Goal: Task Accomplishment & Management: Manage account settings

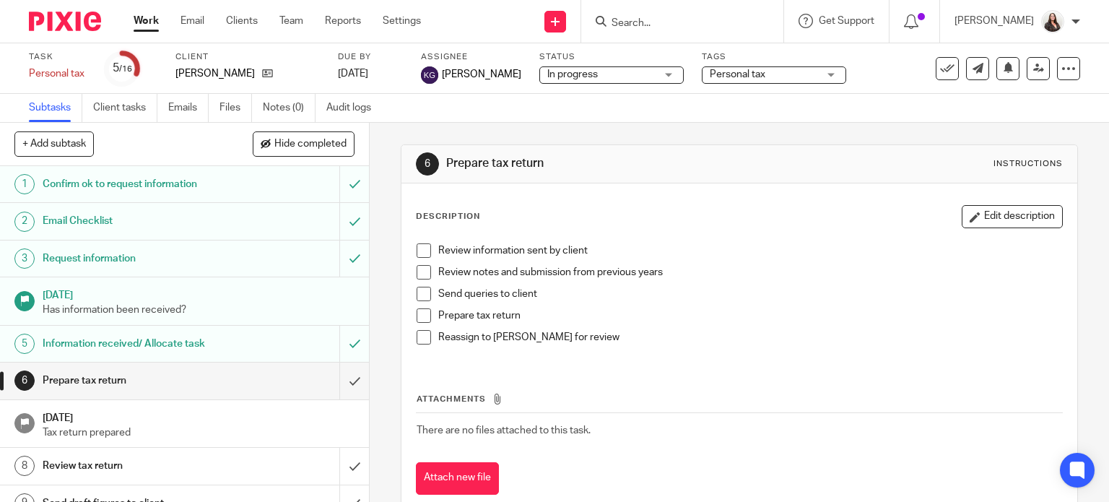
click at [664, 20] on input "Search" at bounding box center [675, 23] width 130 height 13
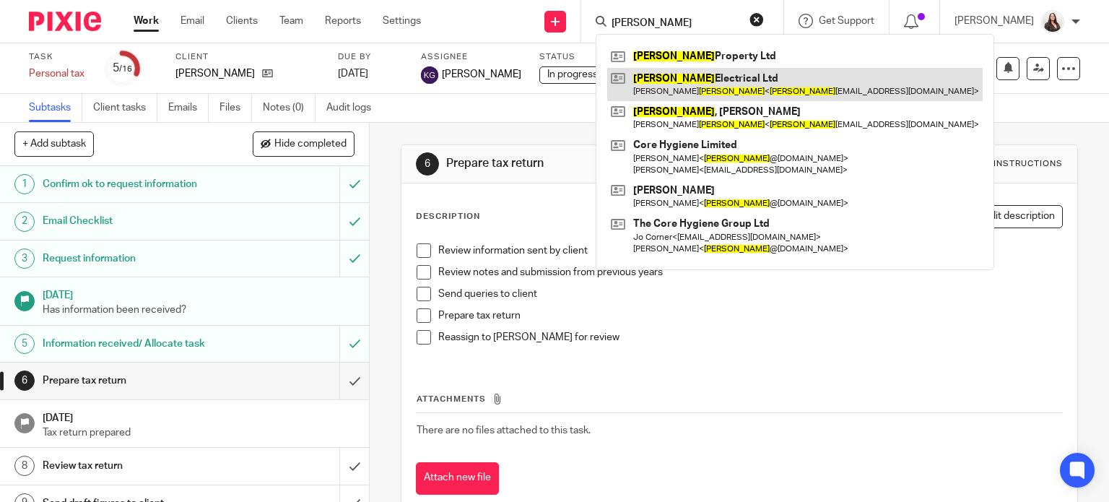
type input "denny"
click at [729, 79] on link at bounding box center [795, 84] width 376 height 33
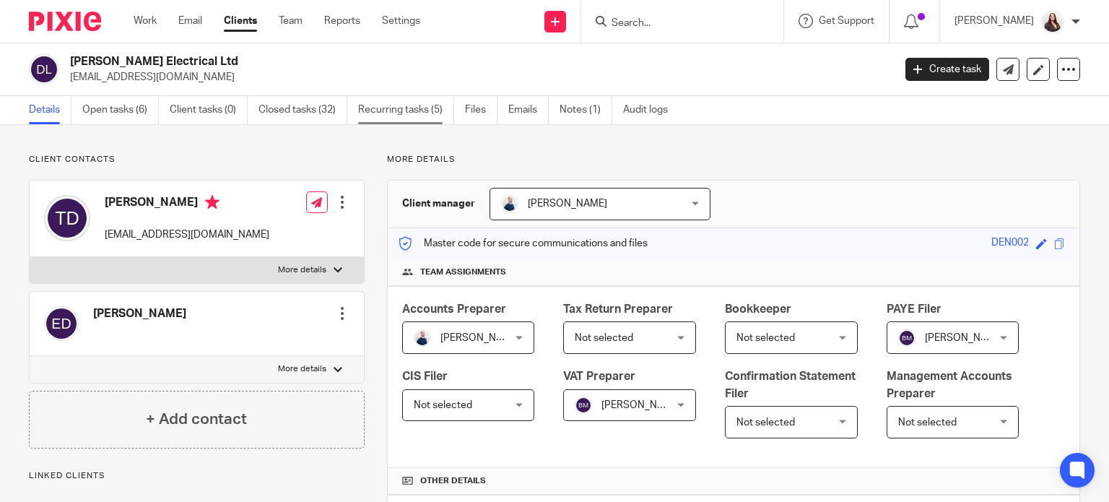
click at [386, 113] on link "Recurring tasks (5)" at bounding box center [406, 110] width 96 height 28
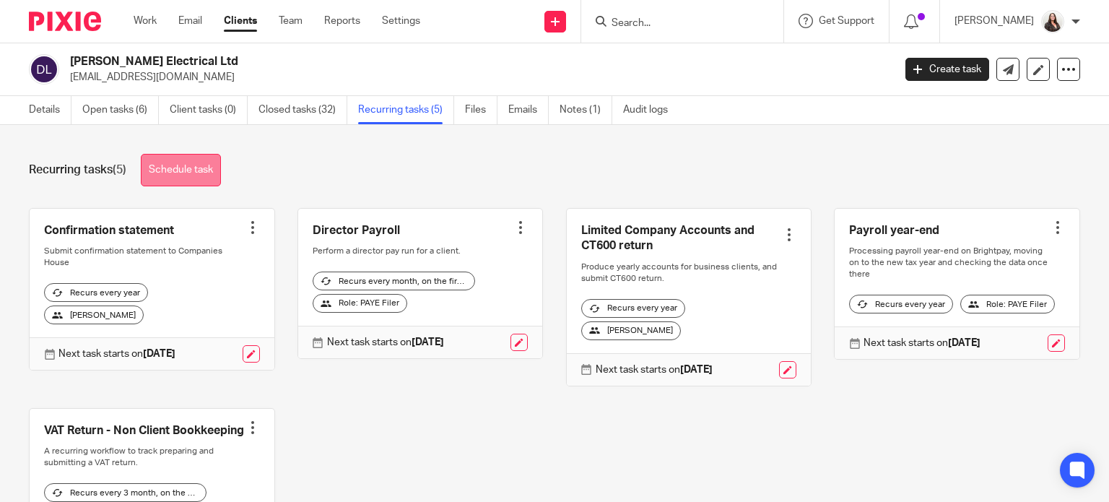
click at [201, 168] on link "Schedule task" at bounding box center [181, 170] width 80 height 33
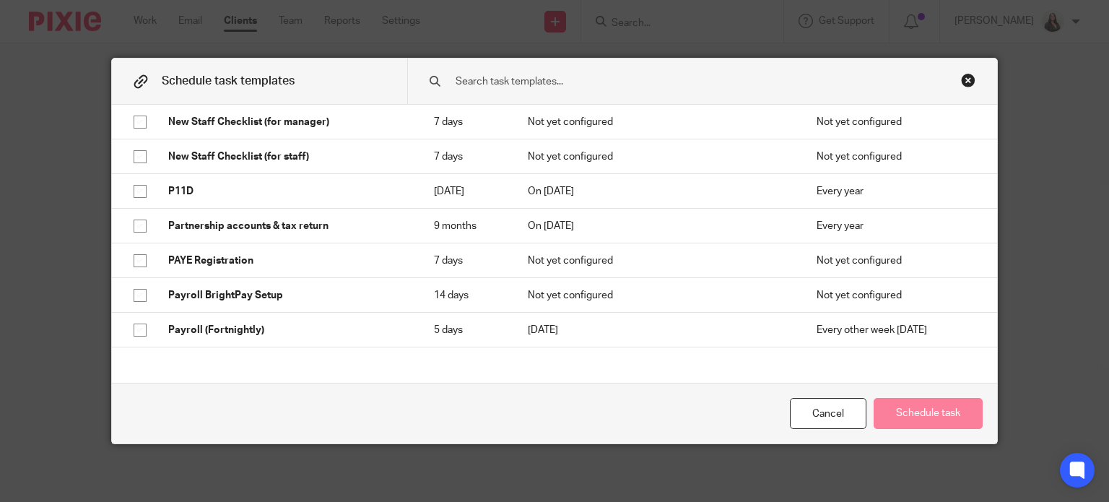
scroll to position [975, 0]
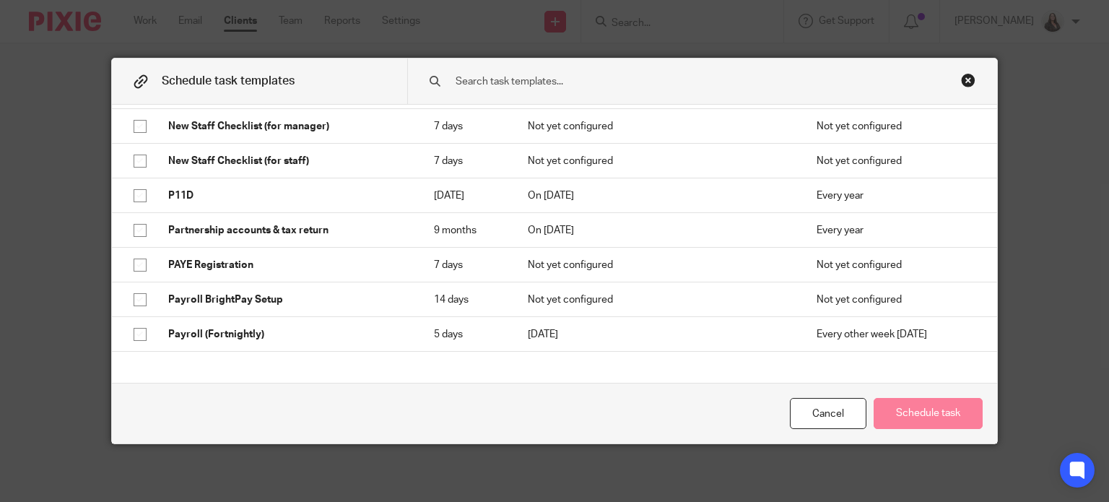
click at [963, 78] on div "Close this dialog window" at bounding box center [968, 80] width 14 height 14
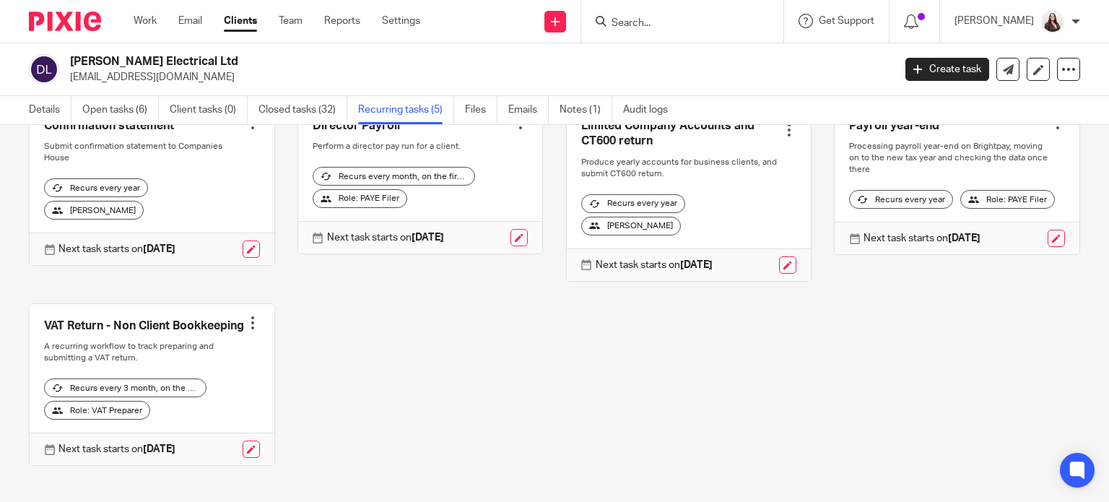
scroll to position [140, 0]
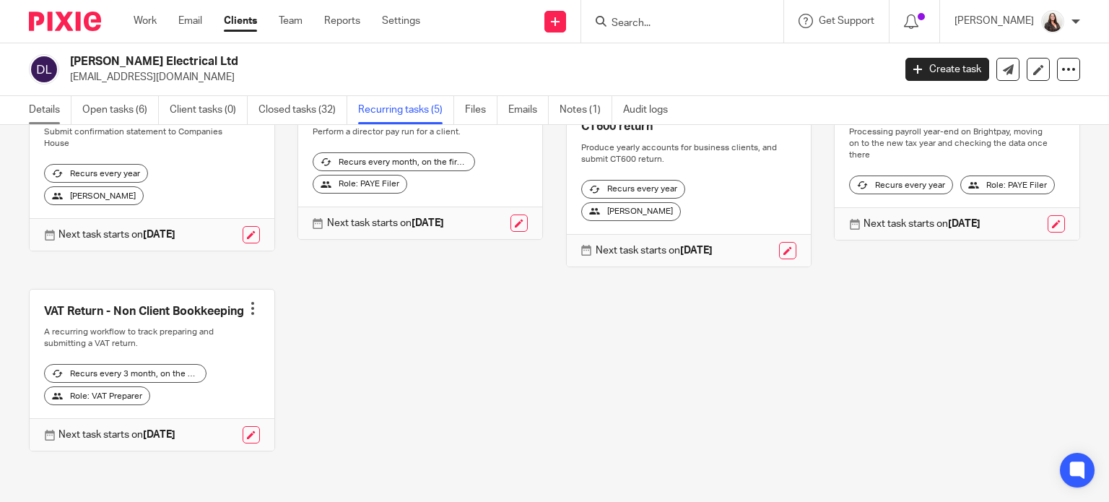
click at [48, 105] on link "Details" at bounding box center [50, 110] width 43 height 28
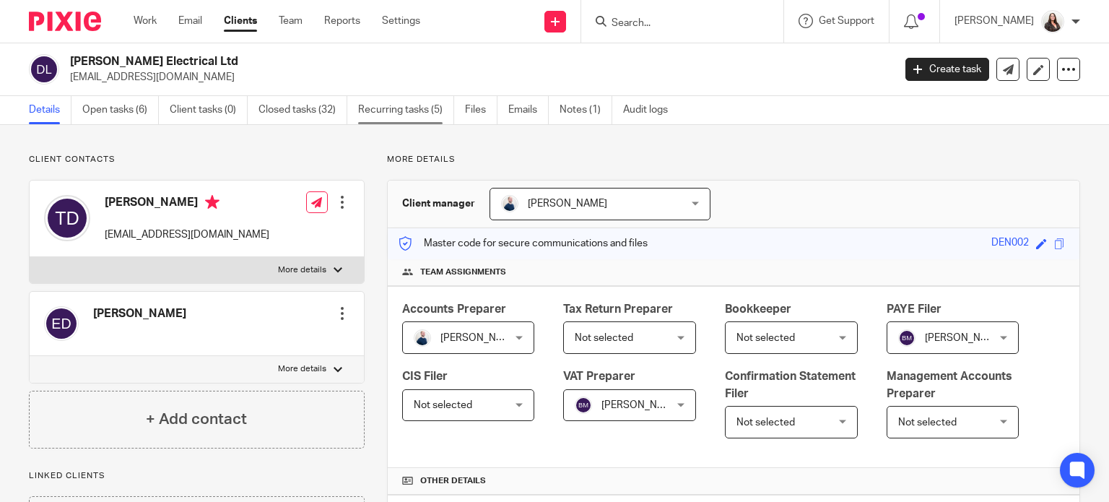
click at [406, 113] on link "Recurring tasks (5)" at bounding box center [406, 110] width 96 height 28
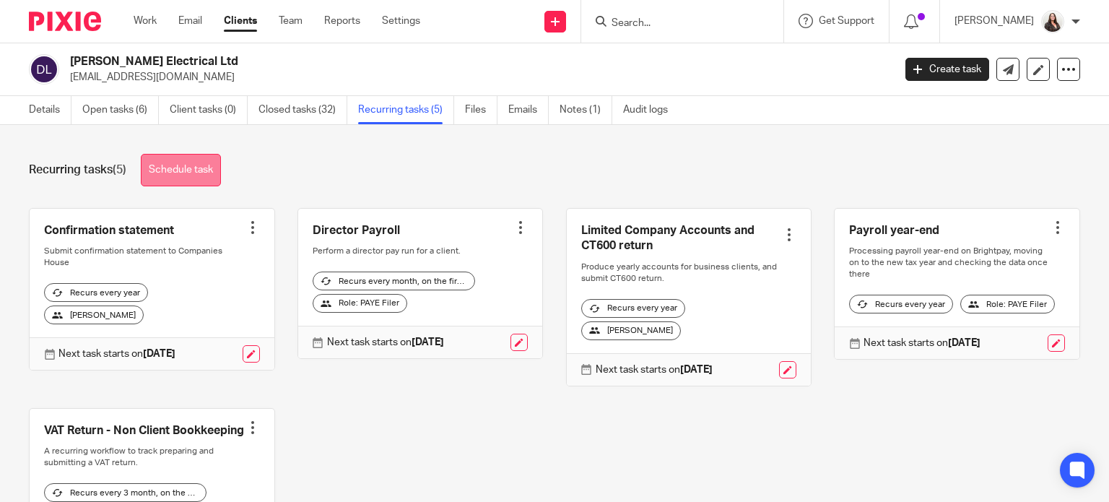
click at [174, 168] on link "Schedule task" at bounding box center [181, 170] width 80 height 33
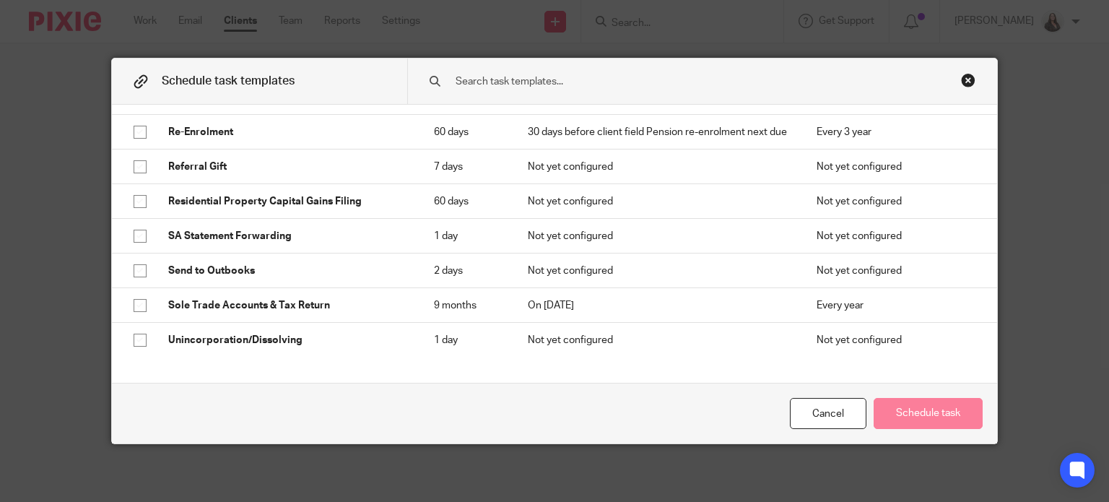
scroll to position [1462, 0]
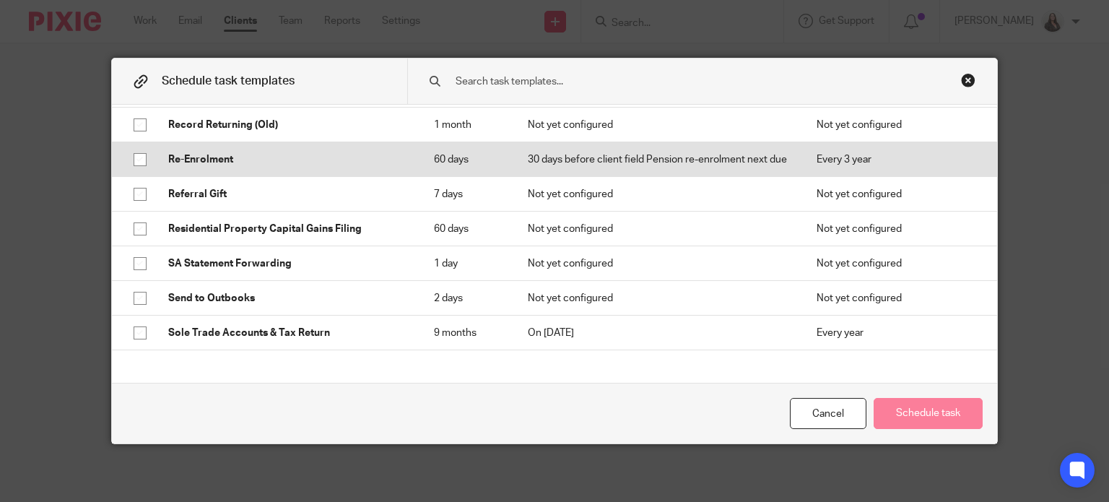
click at [135, 173] on input "checkbox" at bounding box center [139, 159] width 27 height 27
checkbox input "true"
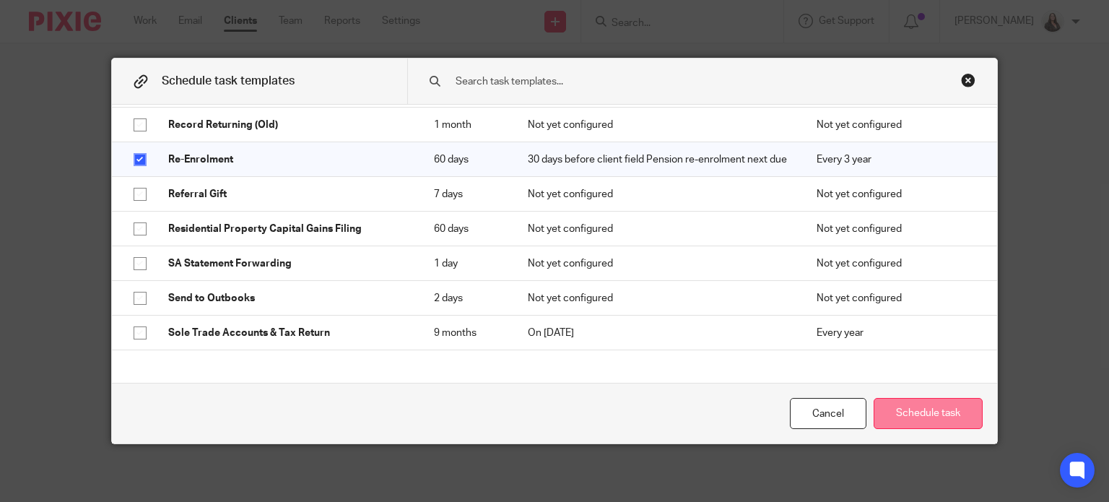
click at [927, 420] on button "Schedule task" at bounding box center [928, 413] width 109 height 31
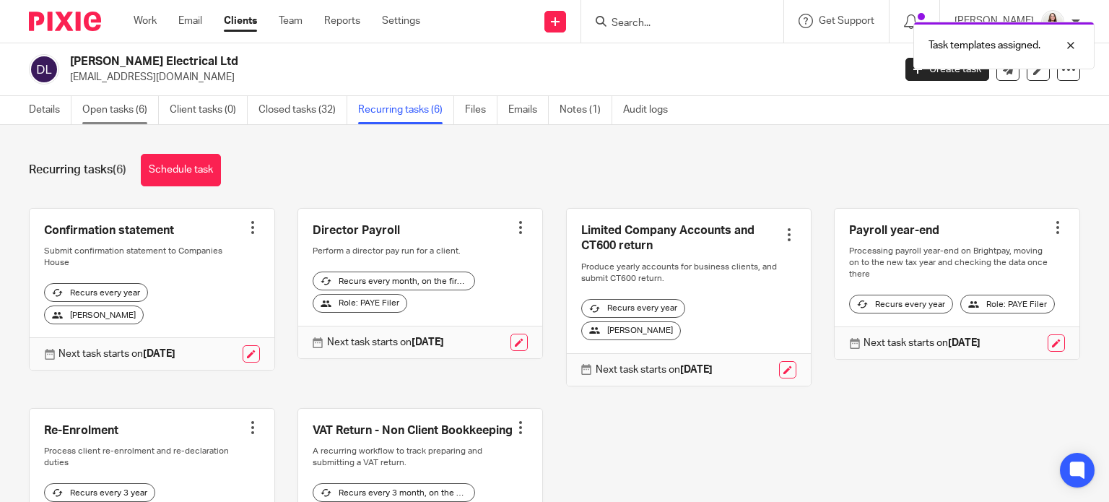
click at [127, 110] on link "Open tasks (6)" at bounding box center [120, 110] width 77 height 28
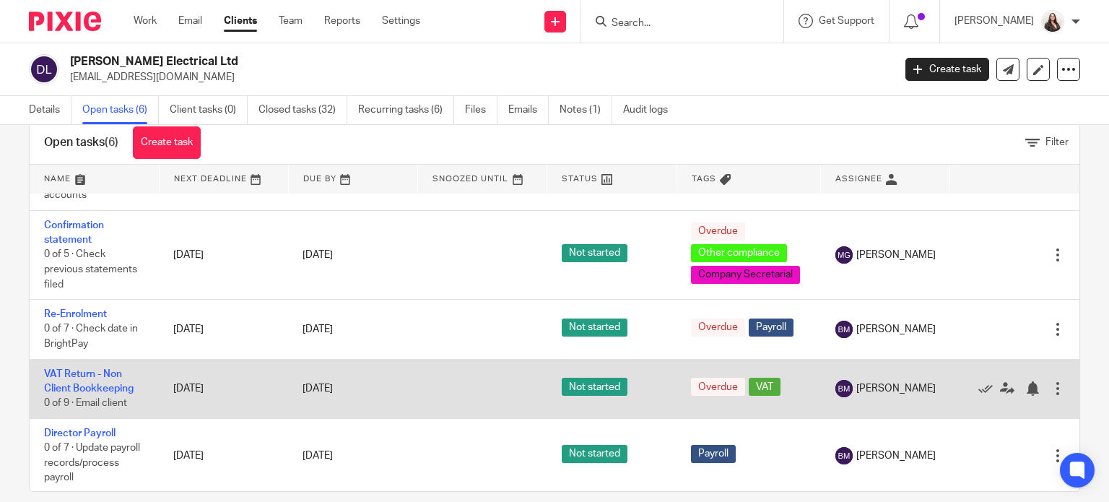
scroll to position [90, 0]
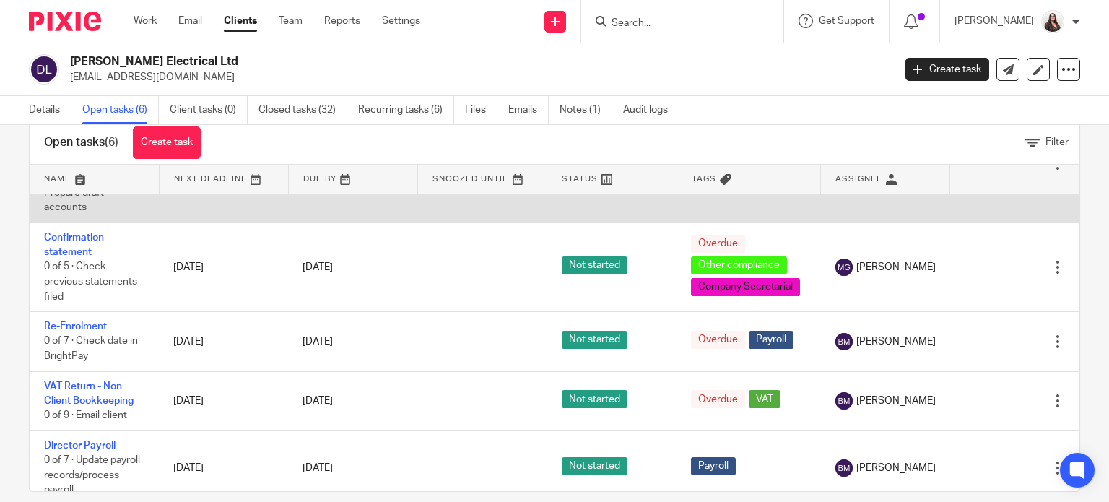
drag, startPoint x: 48, startPoint y: 113, endPoint x: 220, endPoint y: 204, distance: 194.2
click at [48, 113] on link "Details" at bounding box center [50, 110] width 43 height 28
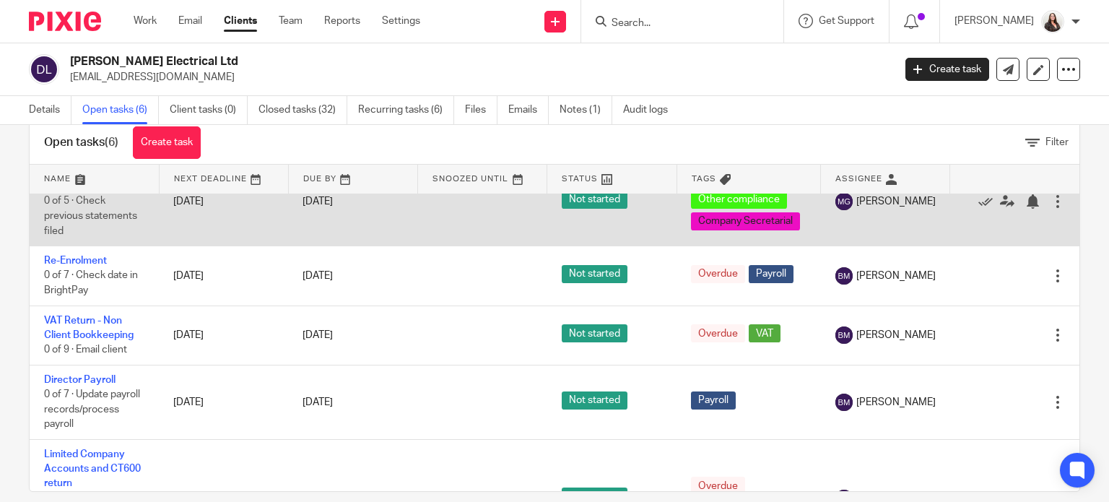
scroll to position [194, 0]
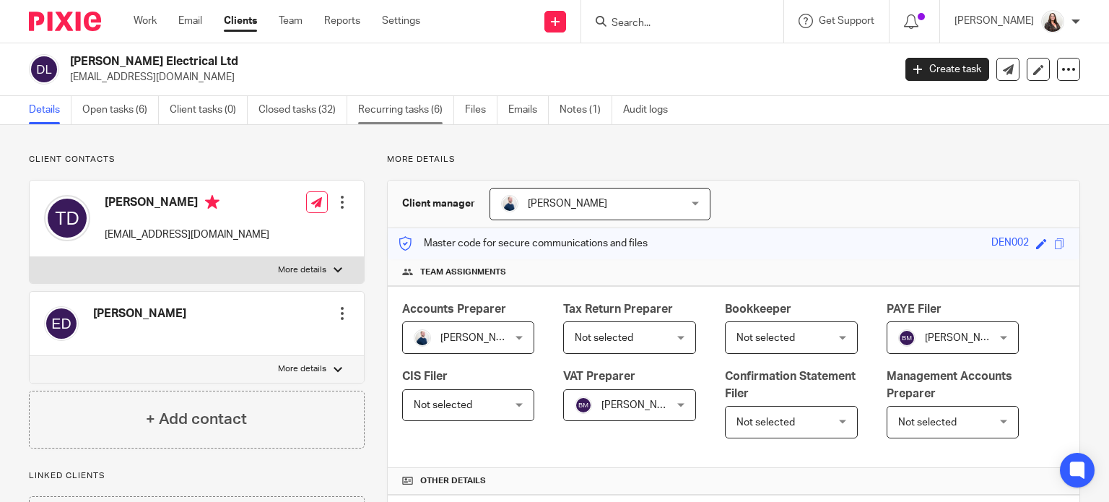
click at [390, 103] on link "Recurring tasks (6)" at bounding box center [406, 110] width 96 height 28
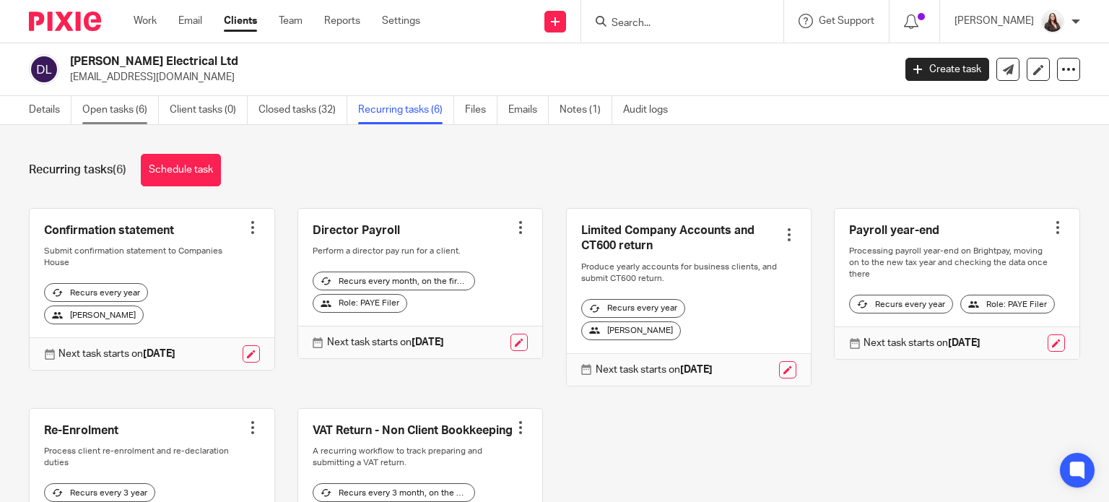
click at [104, 106] on link "Open tasks (6)" at bounding box center [120, 110] width 77 height 28
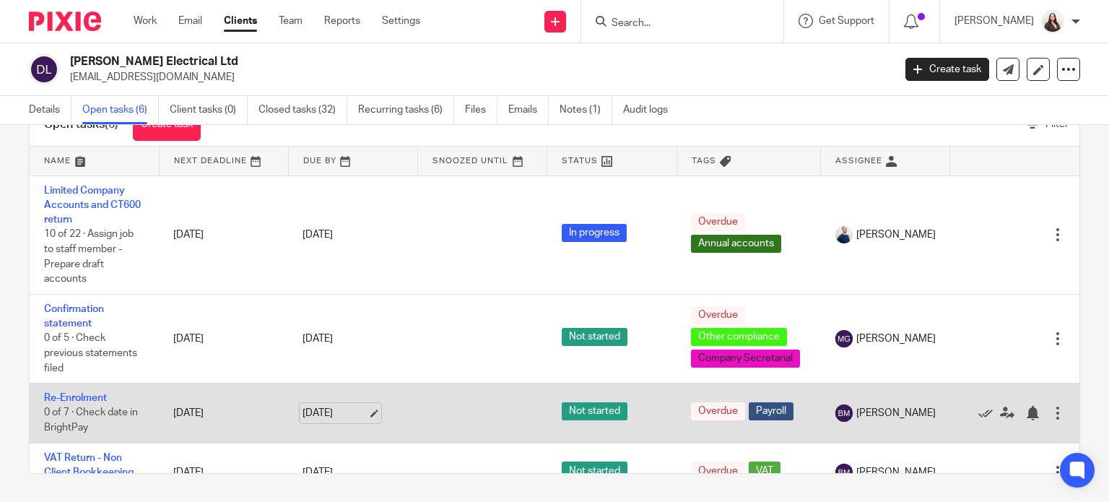
click at [367, 411] on link "[DATE]" at bounding box center [335, 413] width 65 height 15
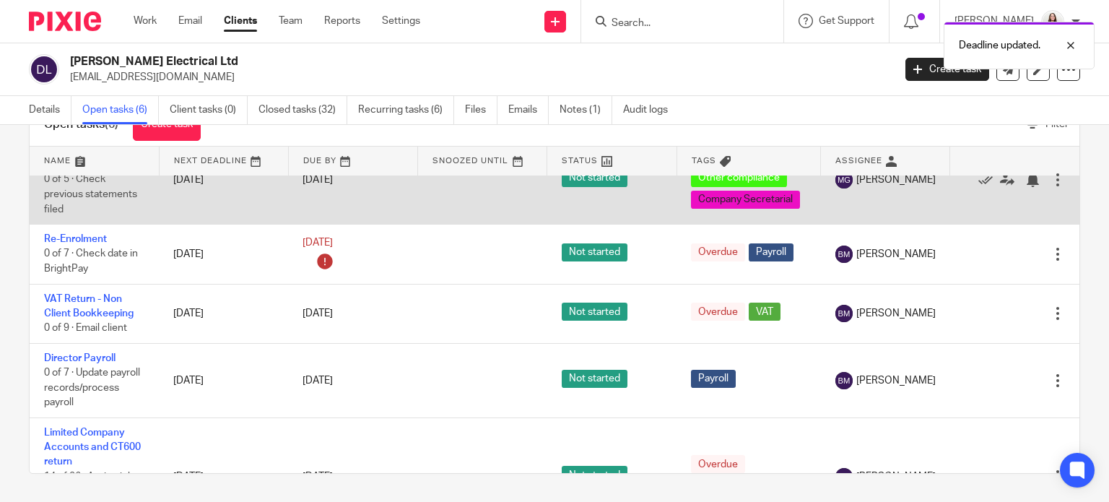
scroll to position [162, 0]
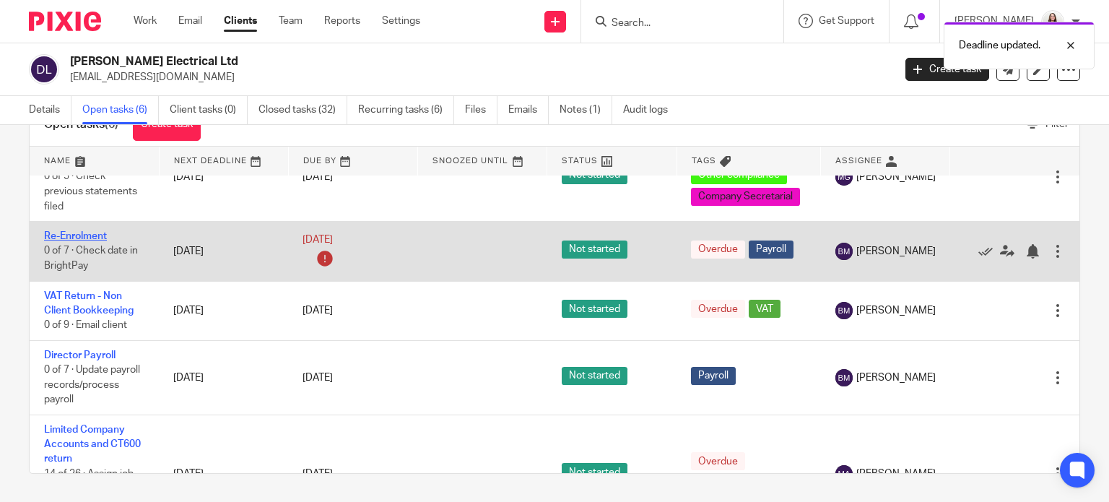
click at [82, 236] on link "Re-Enrolment" at bounding box center [75, 236] width 63 height 10
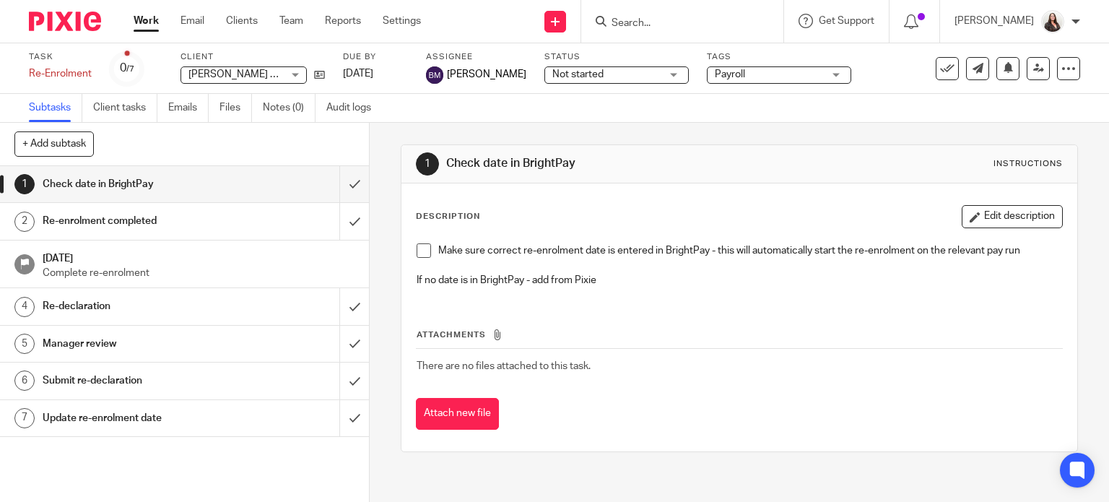
click at [130, 261] on h1 "[DATE]" at bounding box center [199, 257] width 312 height 18
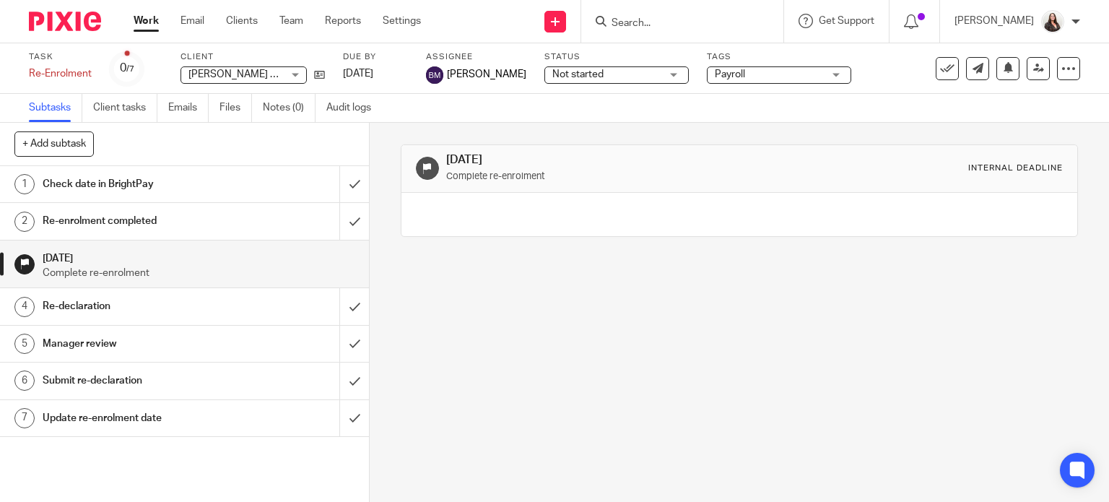
click at [1064, 71] on icon at bounding box center [1069, 68] width 14 height 14
click at [1003, 129] on link "Advanced task editor" at bounding box center [1013, 126] width 95 height 10
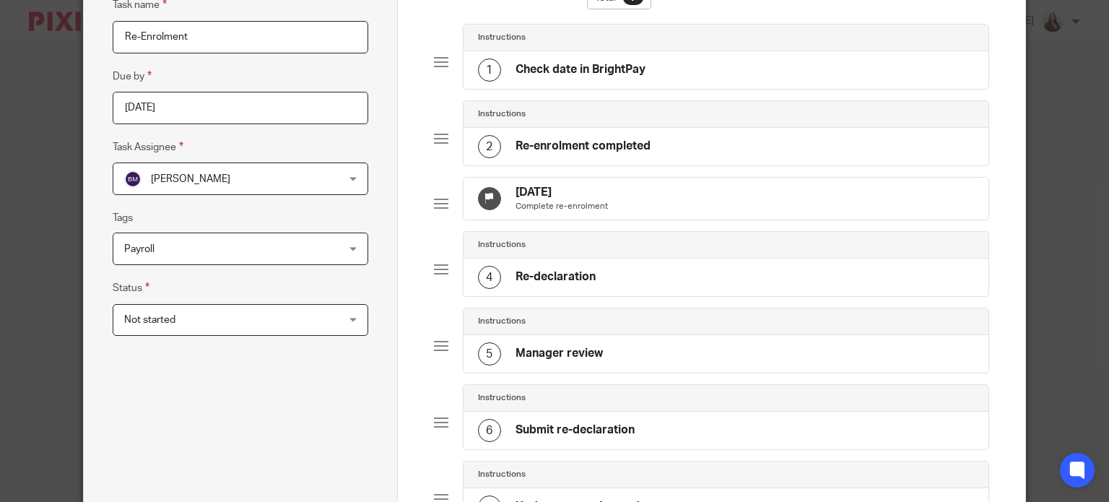
click at [568, 201] on p "Complete re-enrolment" at bounding box center [562, 207] width 92 height 12
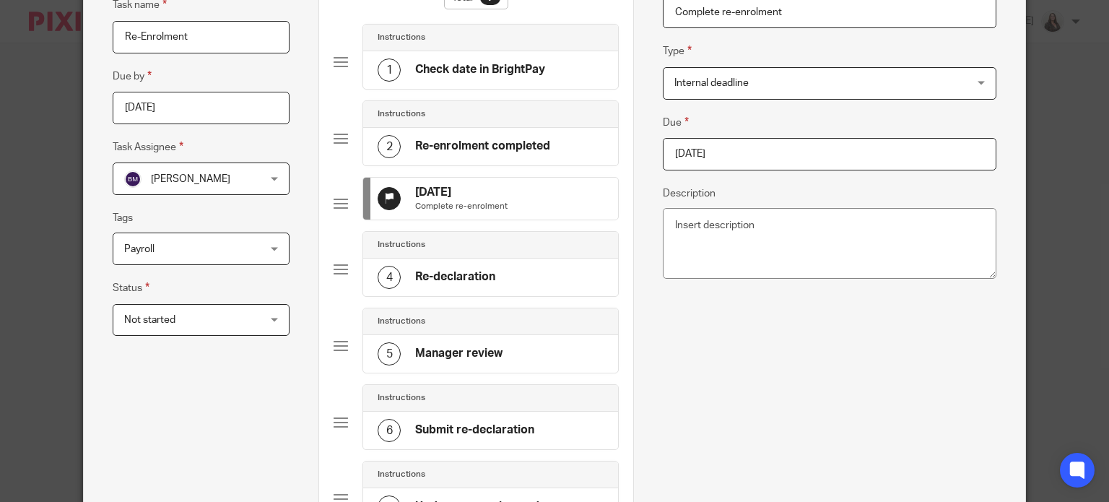
scroll to position [140, 0]
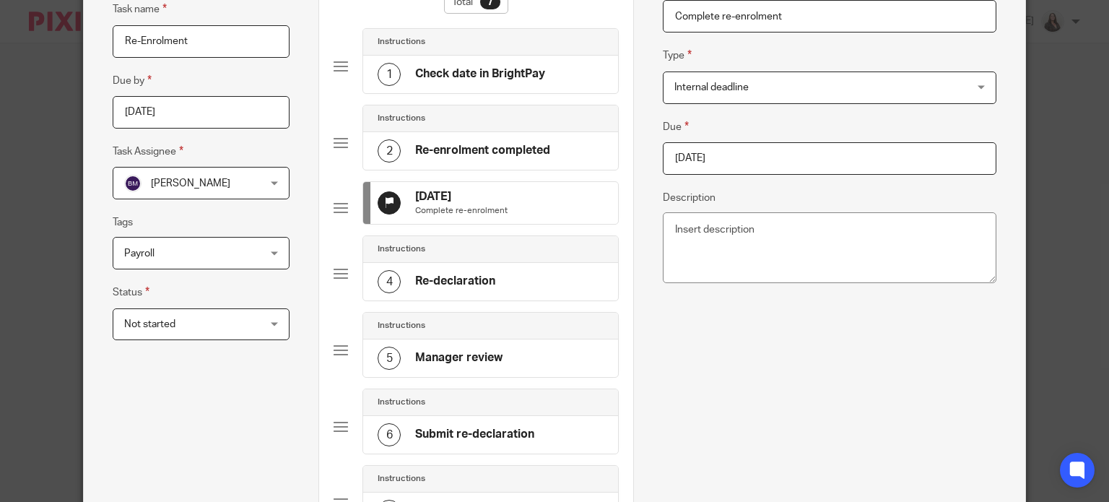
click at [761, 157] on input "2024-11-26" at bounding box center [830, 158] width 334 height 33
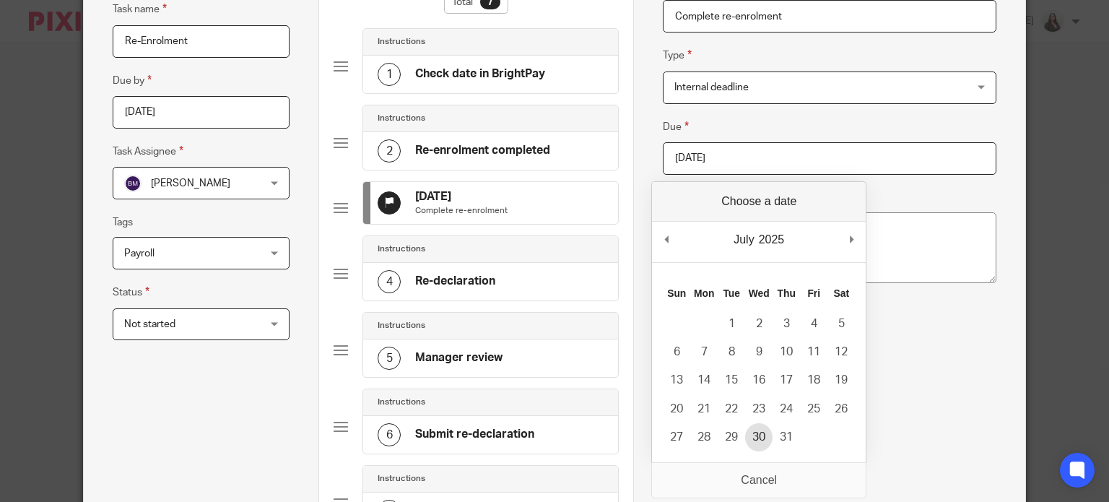
type input "2025-07-30"
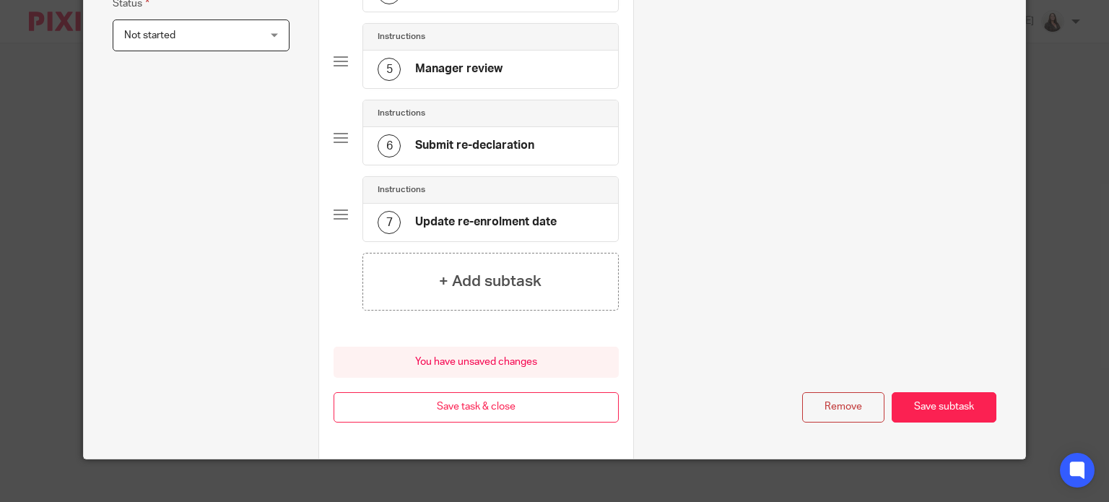
scroll to position [453, 0]
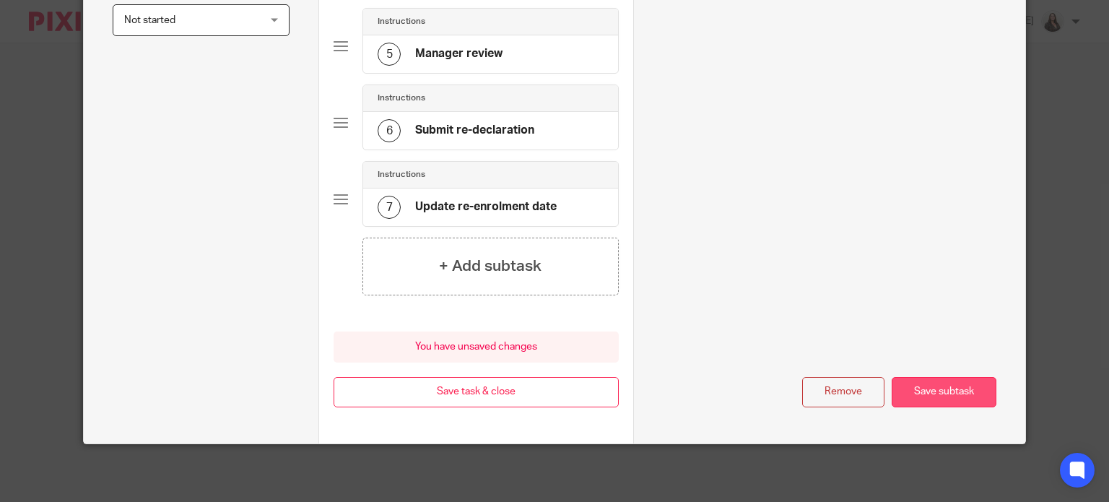
click at [950, 386] on button "Save subtask" at bounding box center [944, 392] width 105 height 31
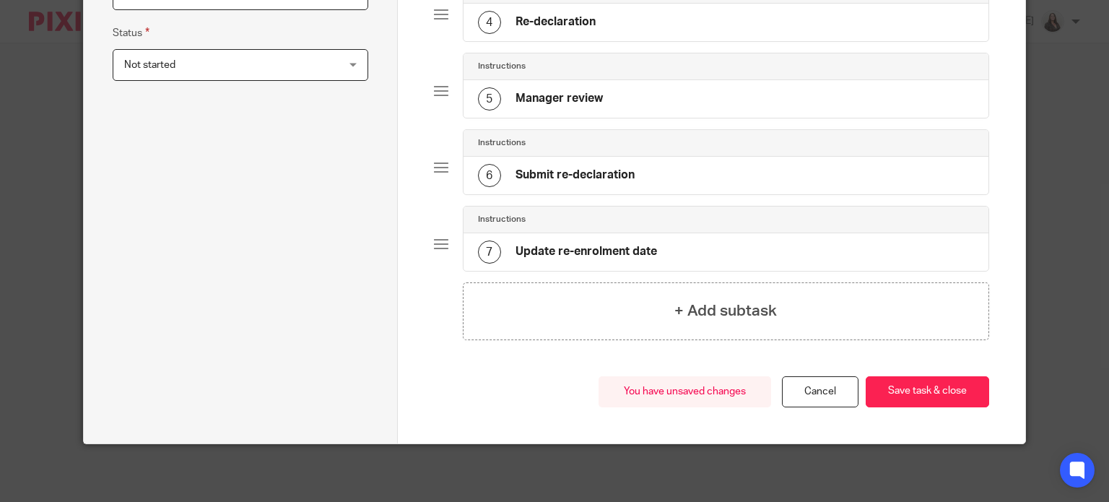
scroll to position [407, 0]
click at [922, 390] on button "Save task & close" at bounding box center [928, 391] width 124 height 31
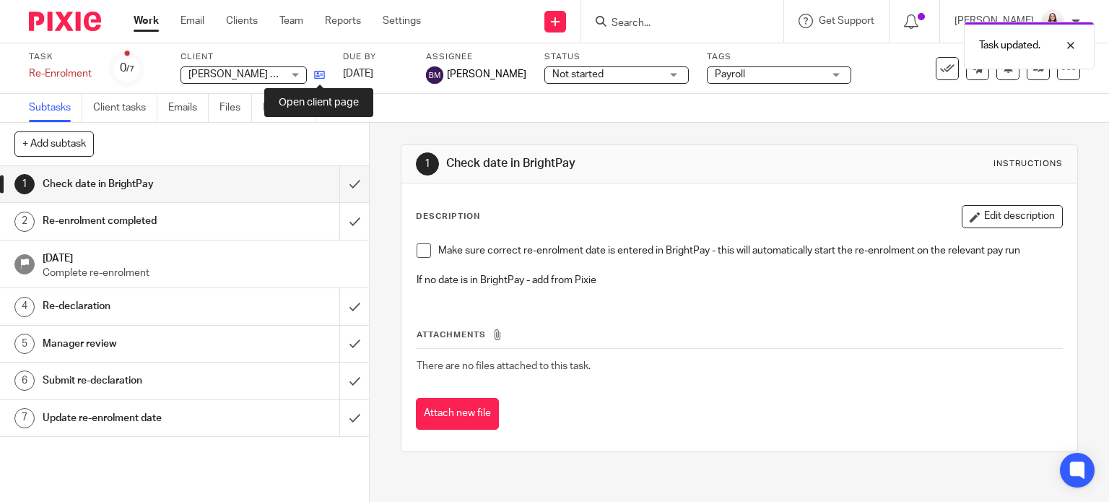
click at [322, 72] on icon at bounding box center [319, 74] width 11 height 11
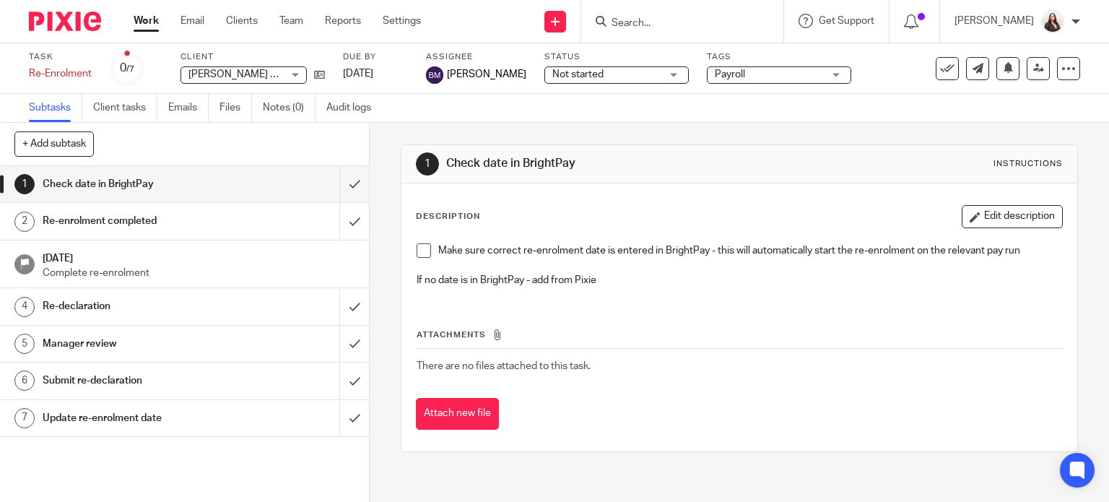
click at [142, 303] on h1 "Re-declaration" at bounding box center [137, 306] width 189 height 22
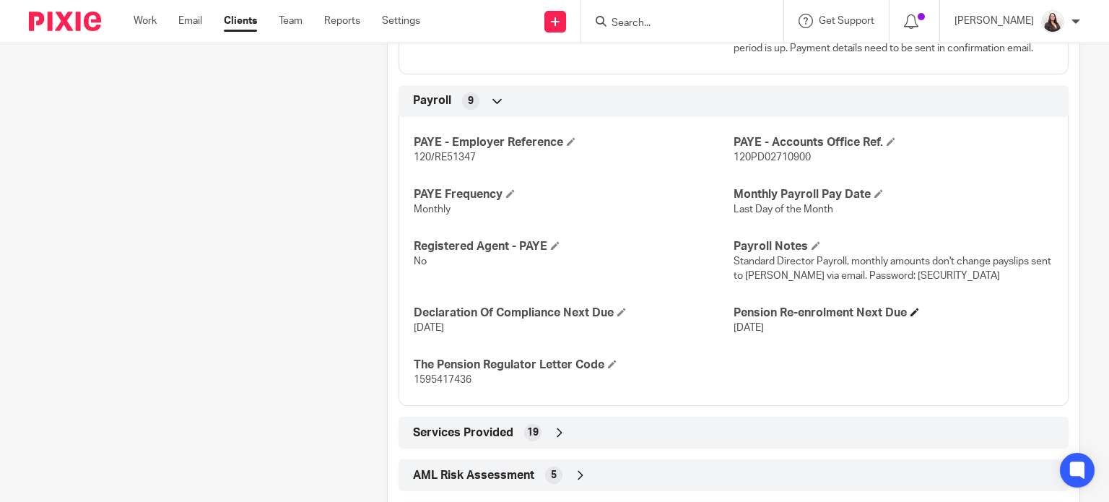
scroll to position [1442, 0]
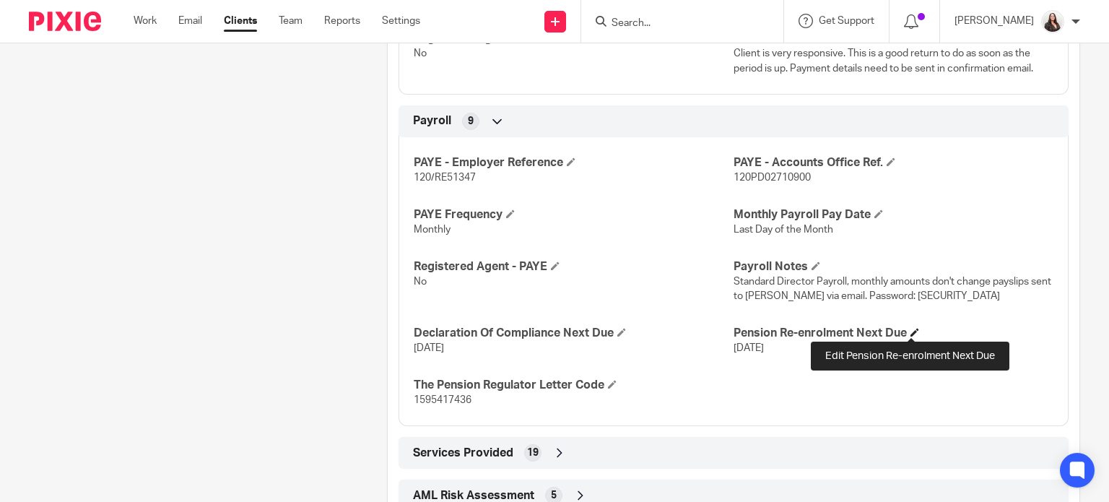
click at [911, 331] on span at bounding box center [915, 332] width 9 height 9
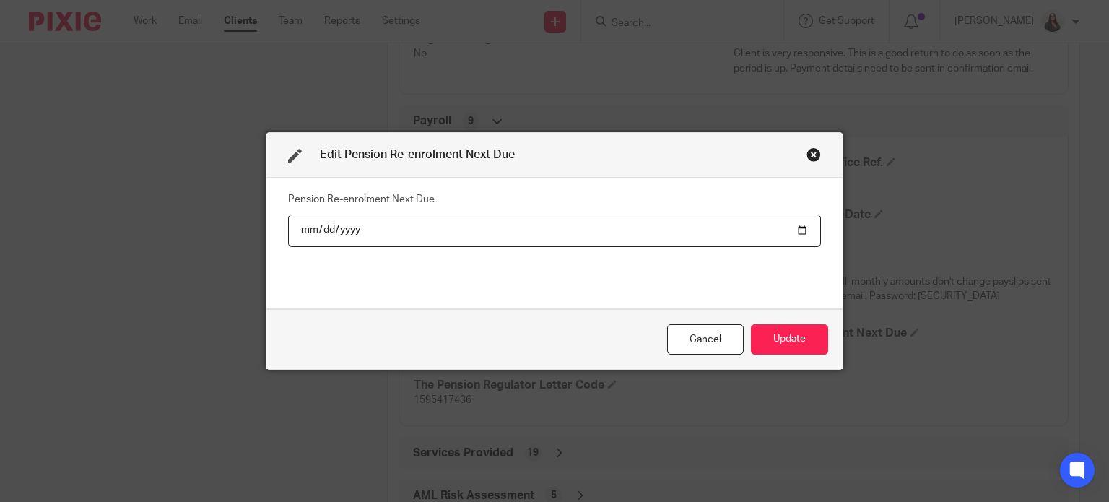
click at [798, 230] on input "[DATE]" at bounding box center [554, 231] width 533 height 33
type input "[DATE]"
click at [792, 339] on button "Update" at bounding box center [789, 339] width 77 height 31
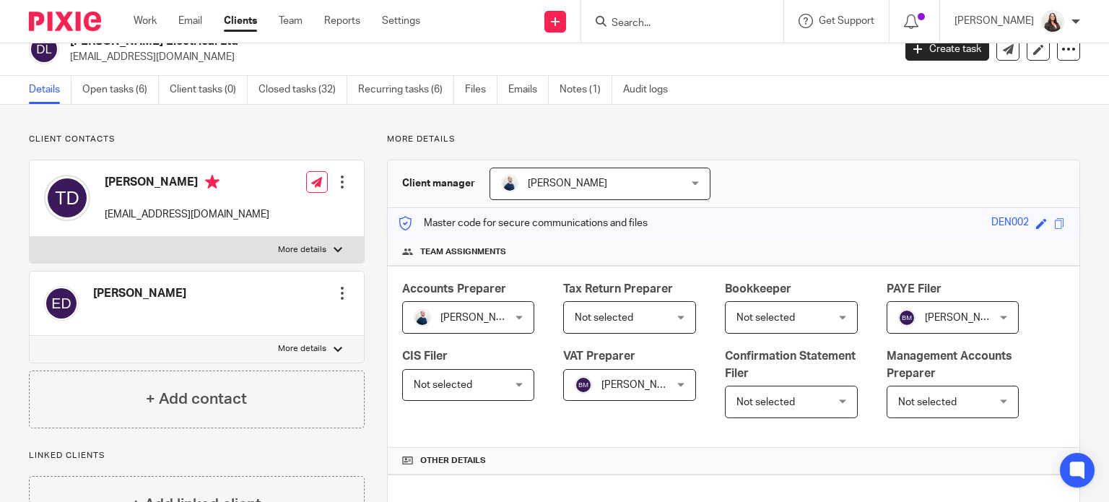
scroll to position [0, 0]
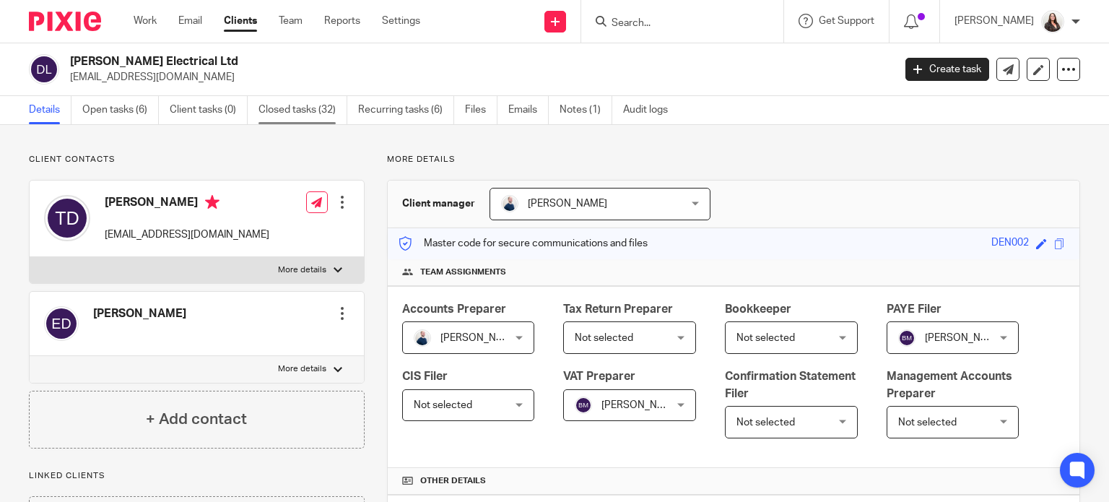
click at [306, 110] on link "Closed tasks (32)" at bounding box center [303, 110] width 89 height 28
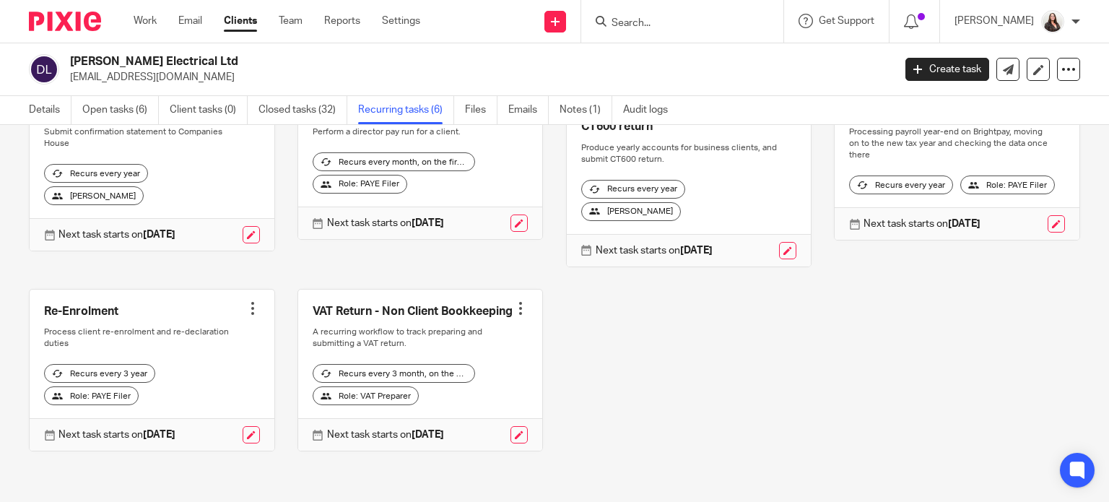
scroll to position [140, 0]
click at [243, 426] on link at bounding box center [251, 434] width 17 height 17
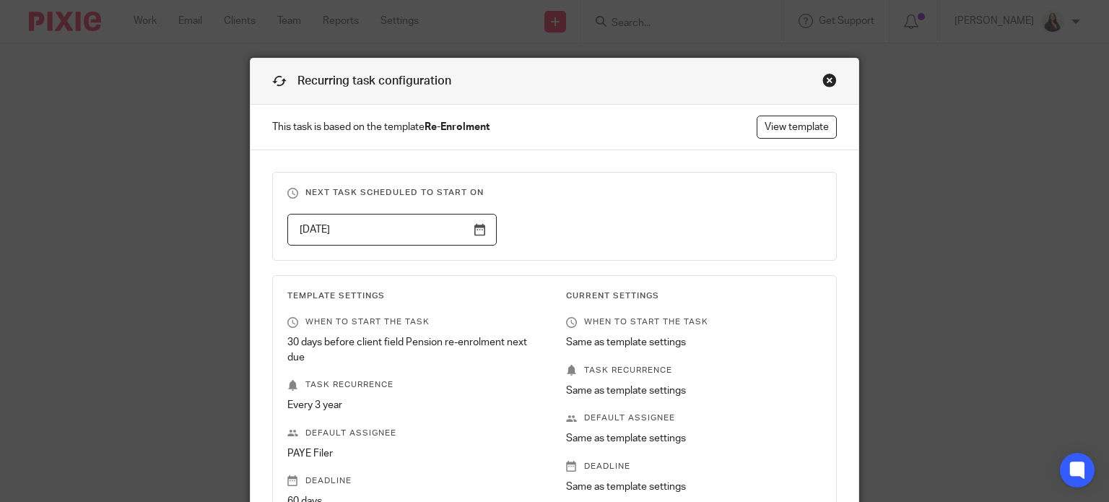
click at [827, 77] on div "Close this dialog window" at bounding box center [830, 80] width 14 height 14
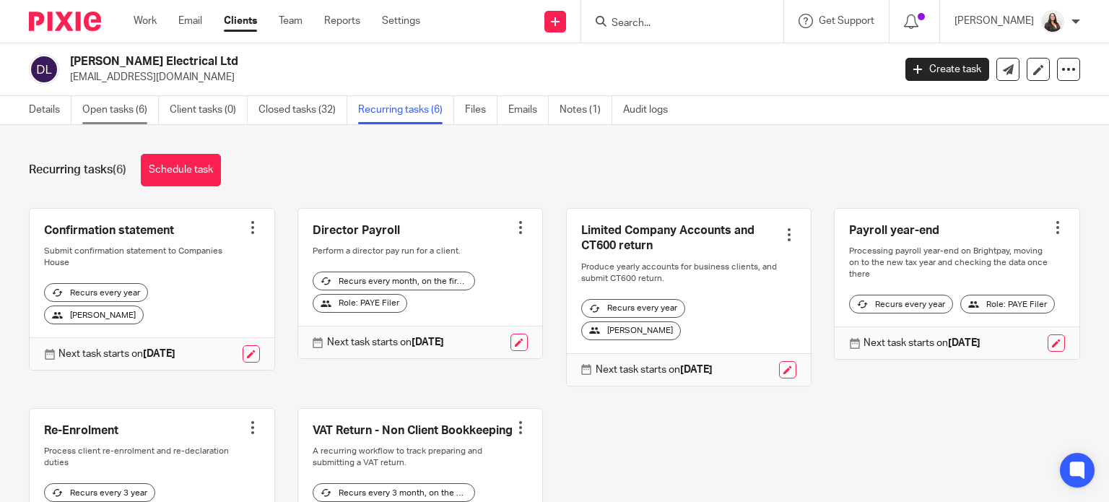
click at [116, 112] on link "Open tasks (6)" at bounding box center [120, 110] width 77 height 28
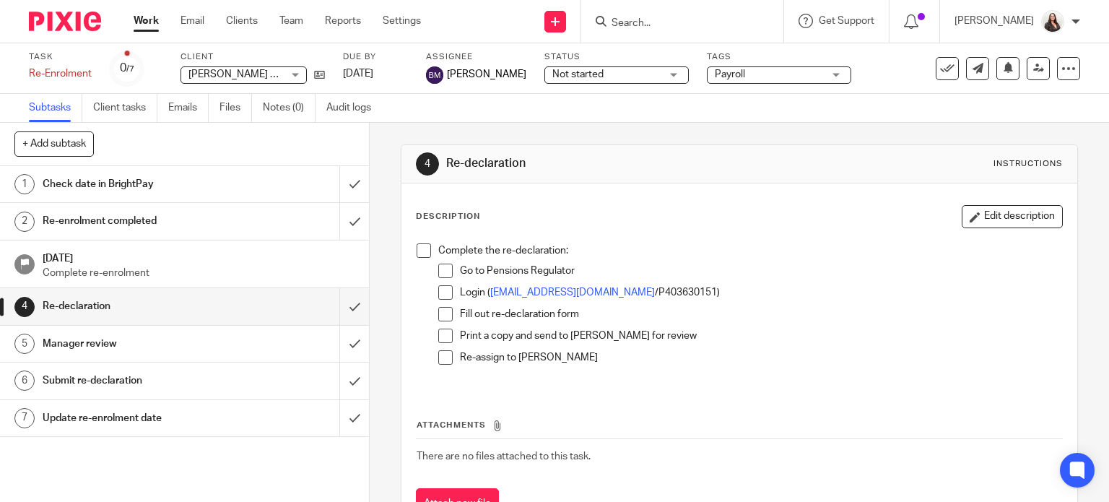
click at [118, 350] on h1 "Manager review" at bounding box center [137, 344] width 189 height 22
